Goal: Contribute content: Contribute content

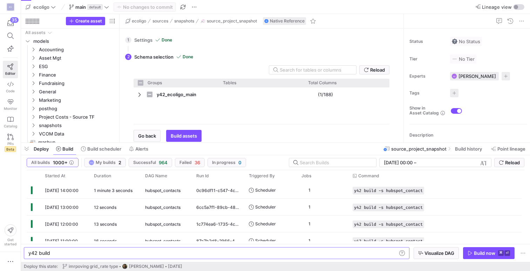
checkbox input "false"
click at [28, 148] on span "button" at bounding box center [26, 149] width 11 height 12
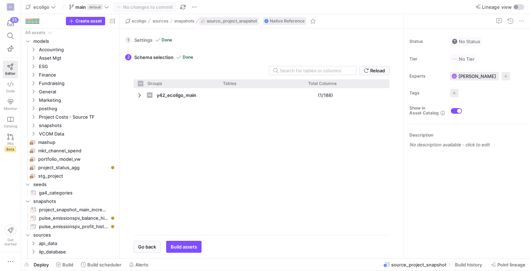
click at [230, 21] on span "source_project_snapshot" at bounding box center [232, 21] width 50 height 5
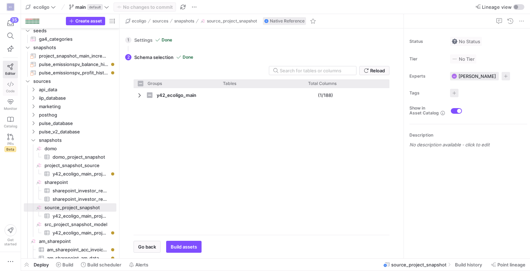
click at [10, 88] on link "Code" at bounding box center [10, 87] width 15 height 18
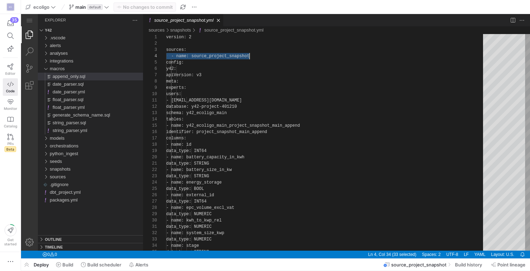
scroll to position [19, 83]
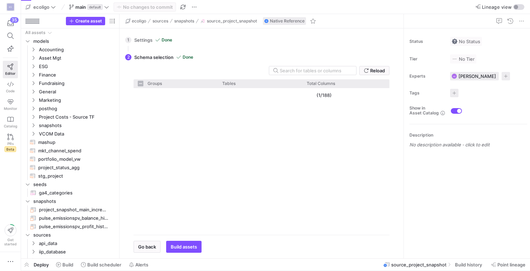
scroll to position [107, 0]
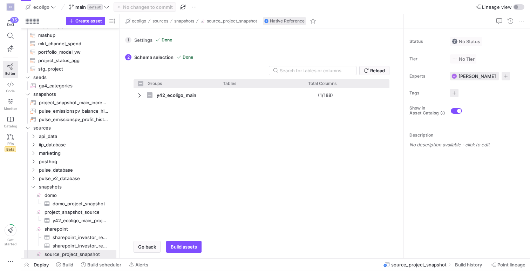
checkbox input "false"
click at [184, 21] on span "snapshots" at bounding box center [184, 21] width 20 height 5
click at [218, 19] on span "source_project_snapshot" at bounding box center [232, 21] width 50 height 5
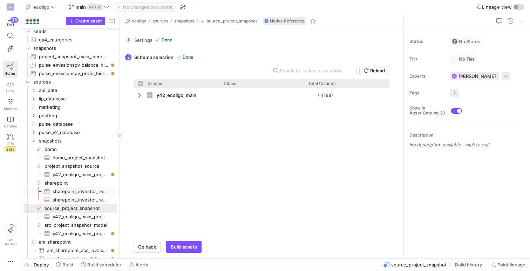
scroll to position [160, 0]
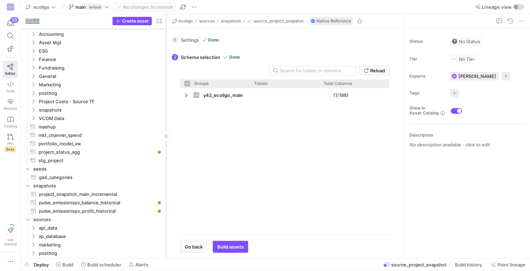
drag, startPoint x: 118, startPoint y: 188, endPoint x: 165, endPoint y: 188, distance: 46.6
click at [166, 189] on div at bounding box center [166, 136] width 0 height 244
click at [118, 194] on span "project_snapshot_main_incremental​​​​​​​" at bounding box center [97, 194] width 116 height 8
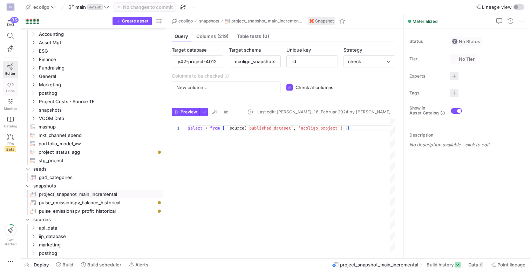
click at [14, 84] on link "Code" at bounding box center [10, 87] width 15 height 18
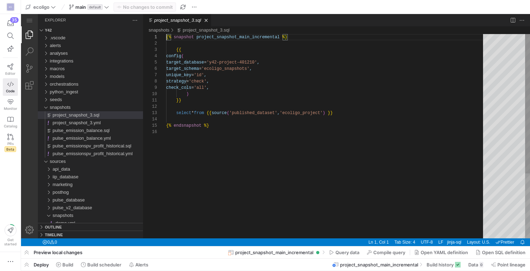
click at [260, 95] on div "{% snapshot project_snapshot_main_incremental %} {{ config ( target_database = …" at bounding box center [327, 183] width 322 height 299
type textarea "{% snapshot project_snapshot_main_incremental %} {{ config( target_database='y4…"
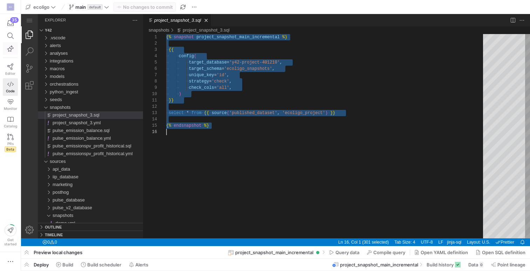
click at [8, 42] on button "button" at bounding box center [10, 48] width 15 height 13
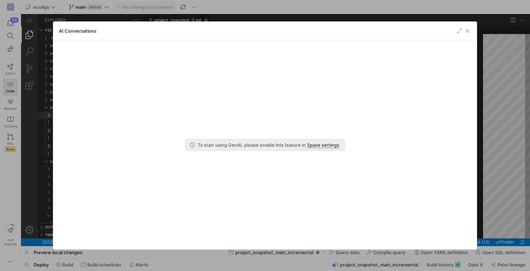
click at [11, 35] on div at bounding box center [265, 135] width 530 height 271
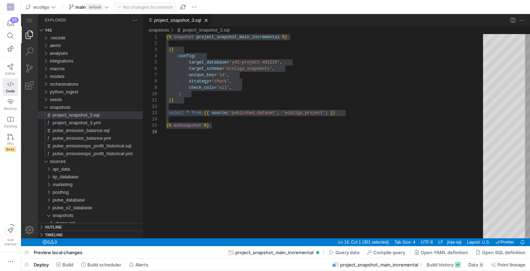
click at [11, 35] on icon at bounding box center [10, 36] width 6 height 6
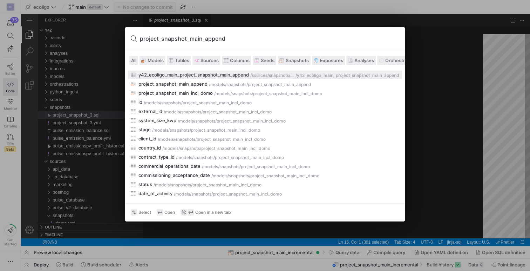
type input "project_snapshot_main_append"
click at [186, 77] on div "y42_ecoligo_main_project_snapshot_main_append" at bounding box center [193, 75] width 110 height 6
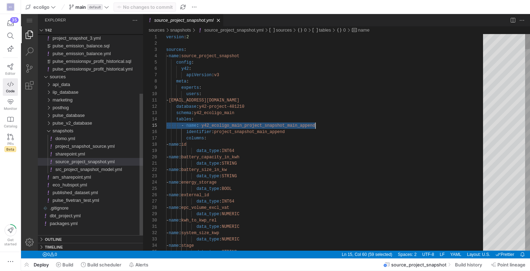
scroll to position [25, 149]
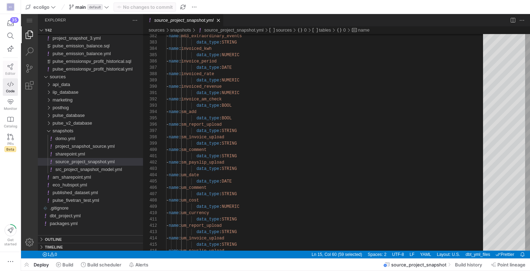
click at [6, 62] on link "Editor" at bounding box center [10, 70] width 15 height 18
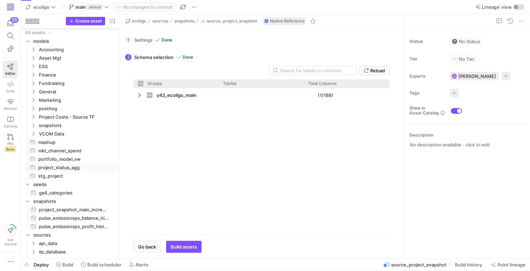
scroll to position [107, 0]
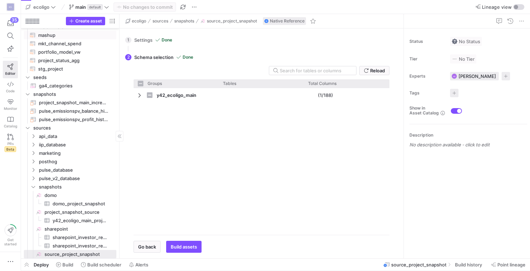
checkbox input "false"
click at [11, 39] on icon at bounding box center [10, 36] width 6 height 6
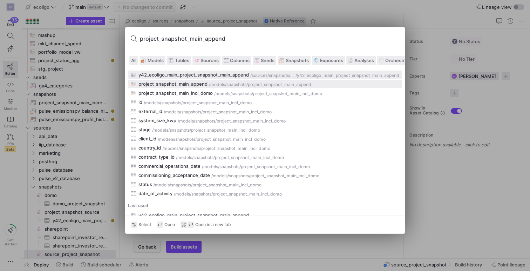
type input "project_snapshot_main_append"
click at [200, 85] on div "project_snapshot_main_append" at bounding box center [172, 84] width 69 height 6
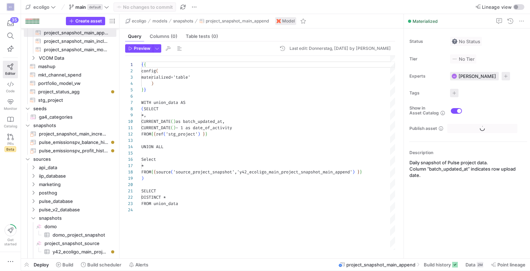
scroll to position [63, 0]
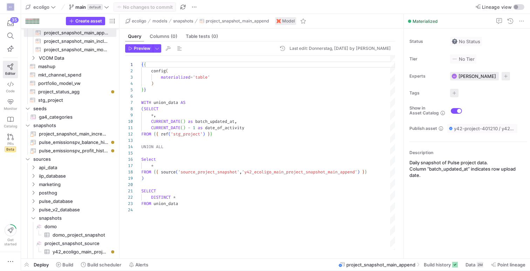
click at [230, 165] on div "{ { config ( materialized = 'table' ) } } WITH union_data AS ( SELECT * , CURRE…" at bounding box center [268, 153] width 254 height 194
click at [231, 150] on div "{ { config ( materialized = 'table' ) } } WITH union_data AS ( SELECT * , CURRE…" at bounding box center [268, 153] width 254 height 194
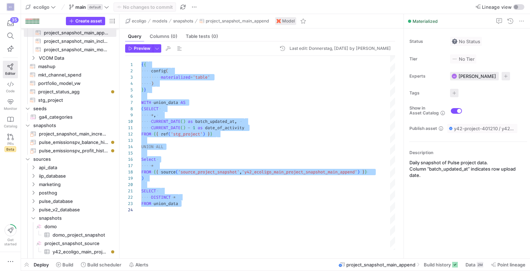
scroll to position [0, 106]
click at [256, 130] on div "{ { config ( materialized = 'table' ) } } WITH union_data AS ( SELECT * , CURRE…" at bounding box center [268, 153] width 254 height 194
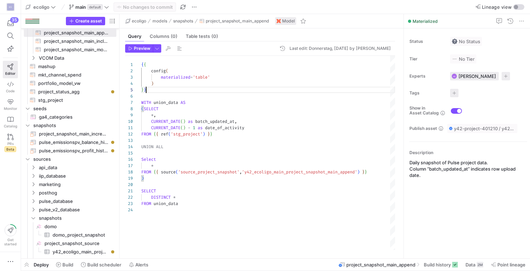
click at [235, 92] on div "{ { config ( materialized = 'table' ) } } WITH union_data AS ( SELECT * , CURRE…" at bounding box center [268, 153] width 254 height 194
click at [239, 108] on div "{ { config ( materialized = 'table' ) } } WITH union_data AS ( SELECT * , CURRE…" at bounding box center [268, 153] width 254 height 194
type textarea "{{ config( materialized='table' ) }} WITH union_data AS (SELECT *, CURRENT_DATE…"
